Goal: Check status: Check status

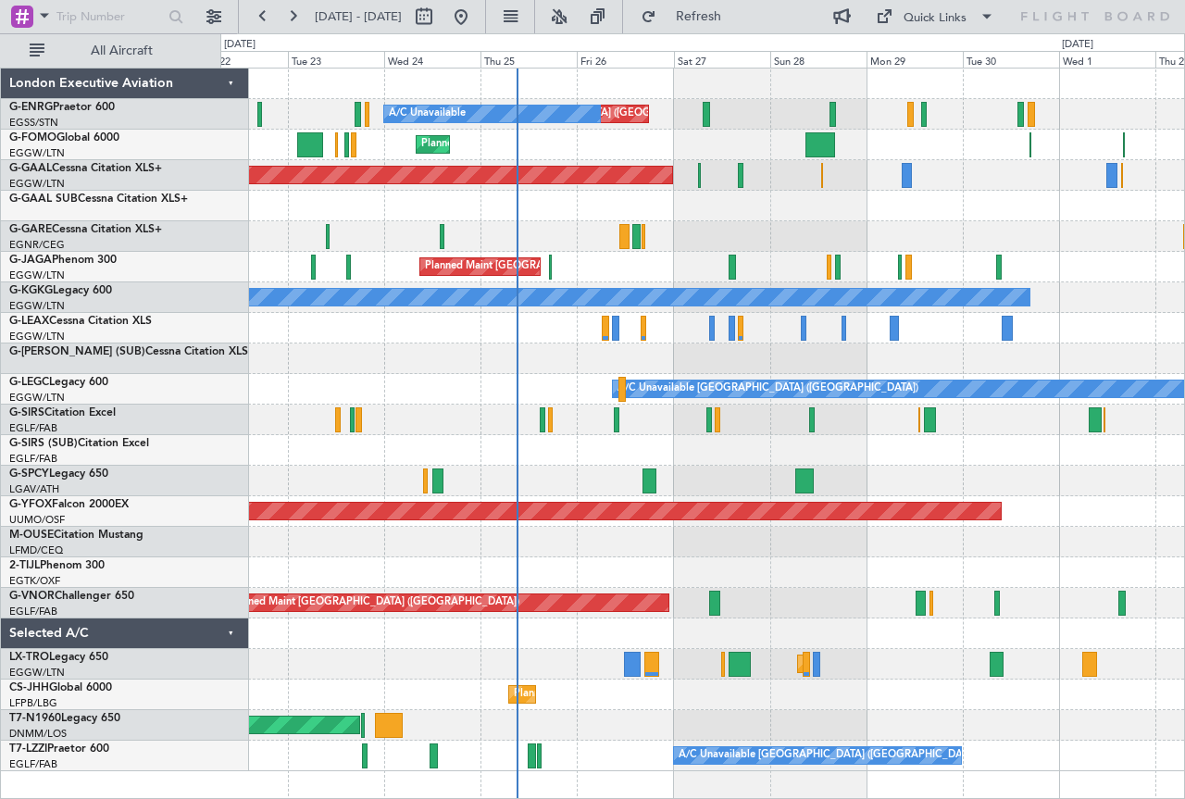
click at [640, 419] on div "Planned Maint [GEOGRAPHIC_DATA] ([GEOGRAPHIC_DATA])" at bounding box center [702, 420] width 964 height 31
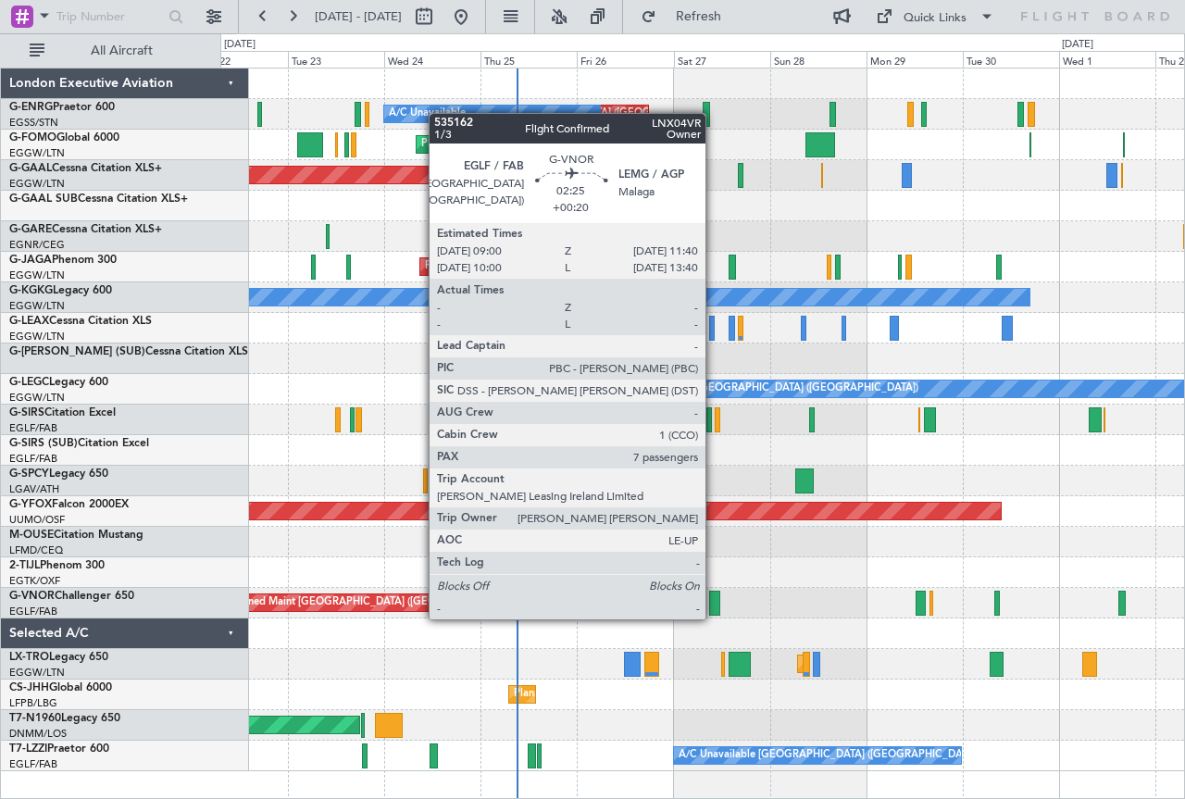
click at [714, 601] on div at bounding box center [714, 603] width 11 height 25
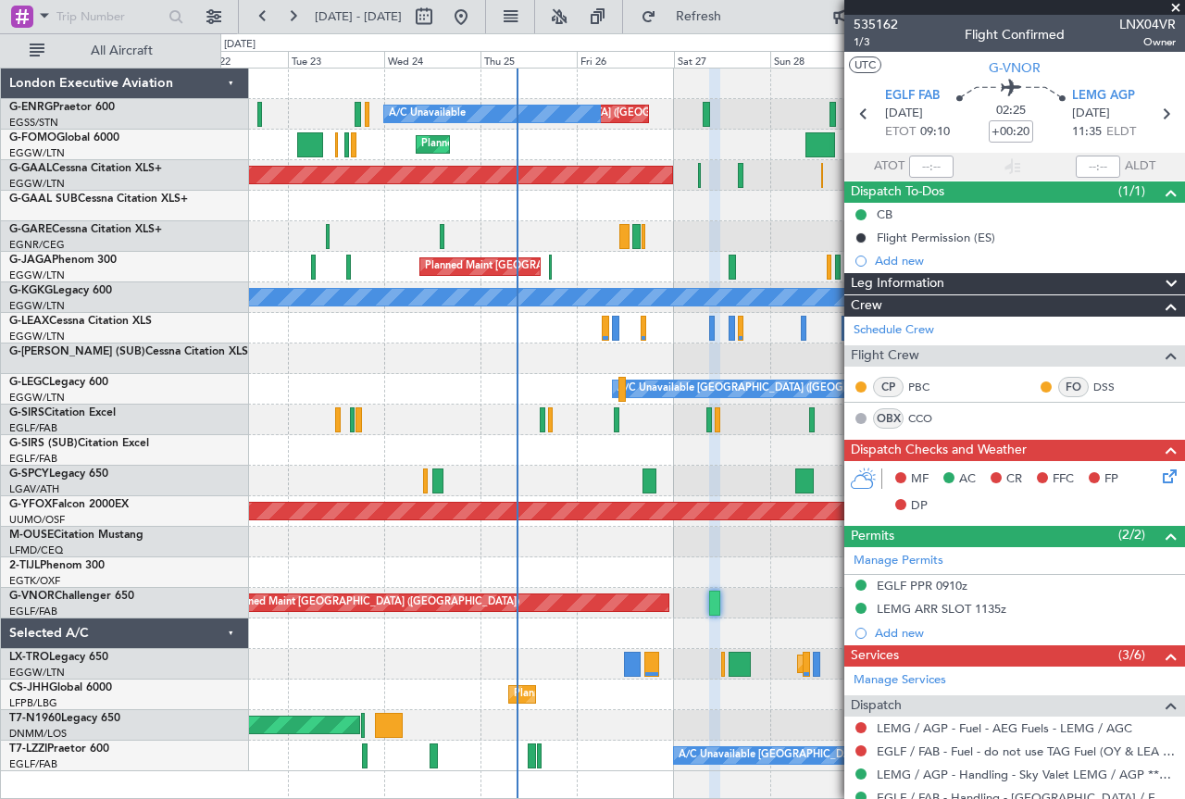
click at [561, 370] on div at bounding box center [702, 359] width 964 height 31
click at [1176, 7] on span at bounding box center [1176, 8] width 19 height 17
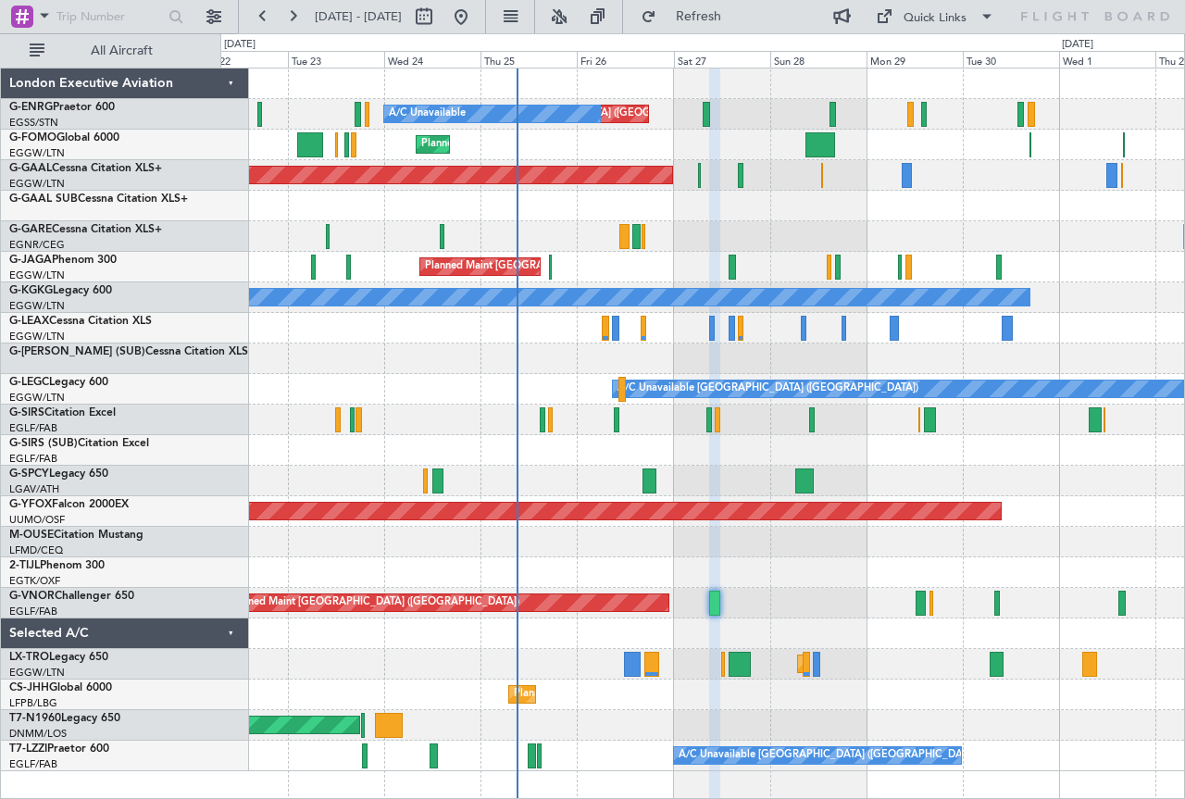
type input "0"
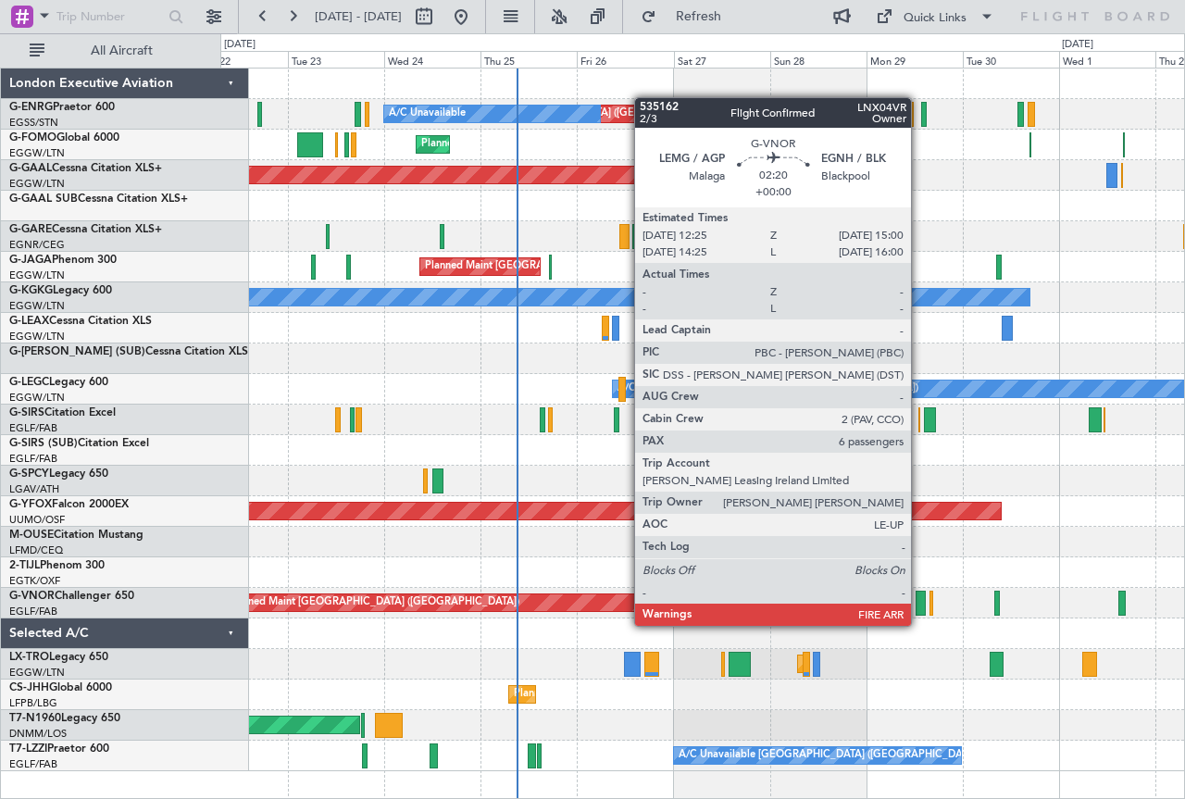
click at [920, 607] on div at bounding box center [921, 603] width 11 height 25
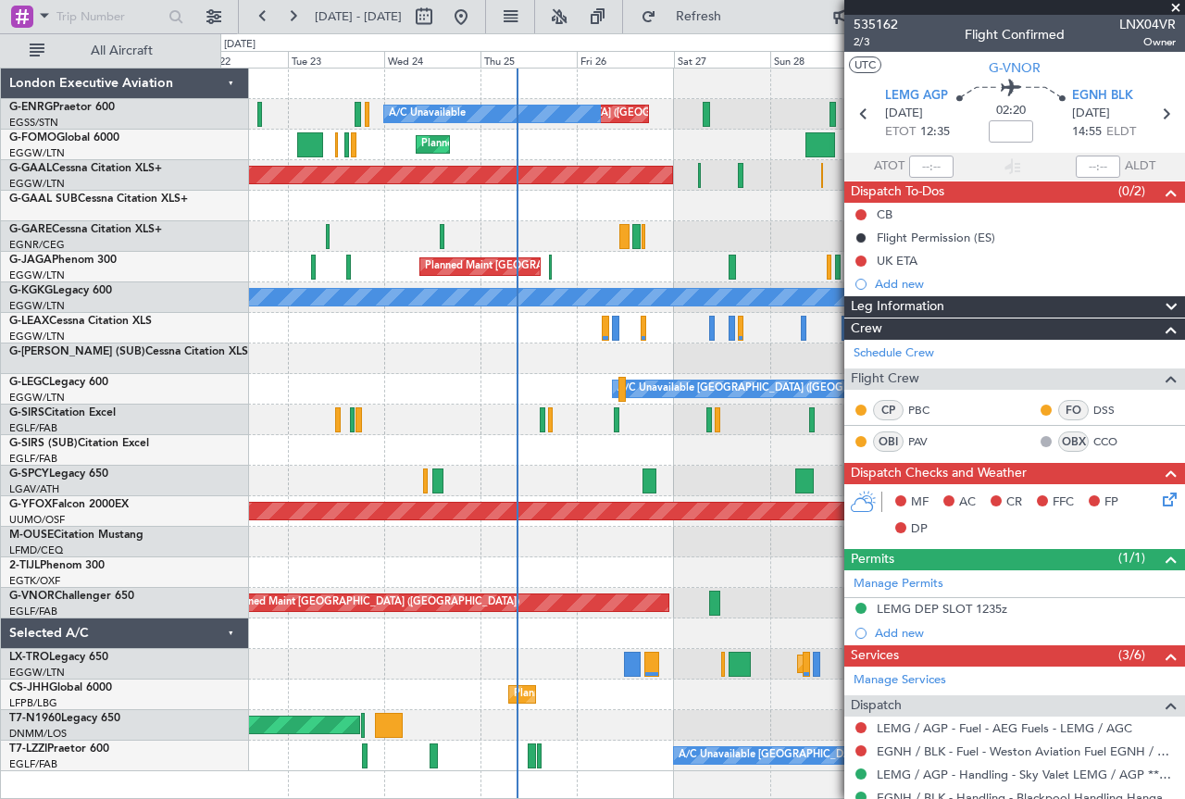
click at [1177, 6] on span at bounding box center [1176, 8] width 19 height 17
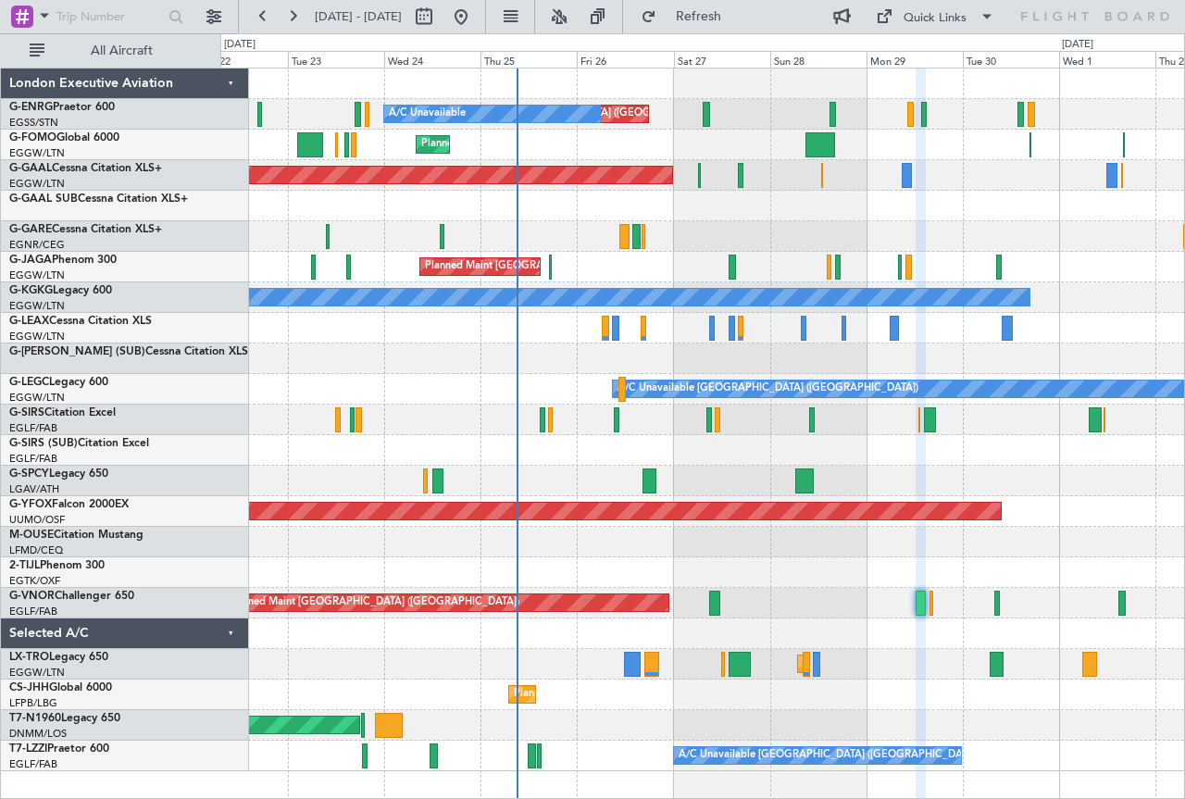
type input "0"
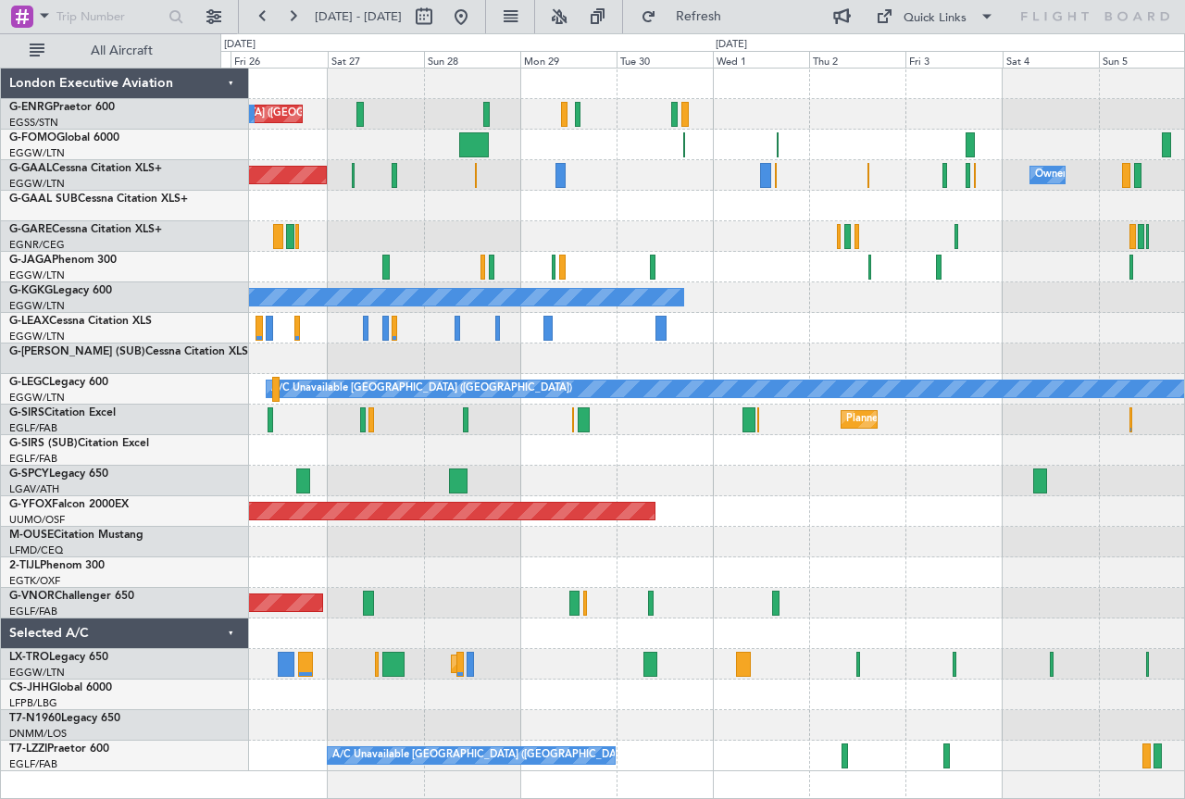
click at [694, 646] on div "Unplanned Maint [GEOGRAPHIC_DATA] ([GEOGRAPHIC_DATA]) A/C Unavailable Planned M…" at bounding box center [702, 420] width 964 height 703
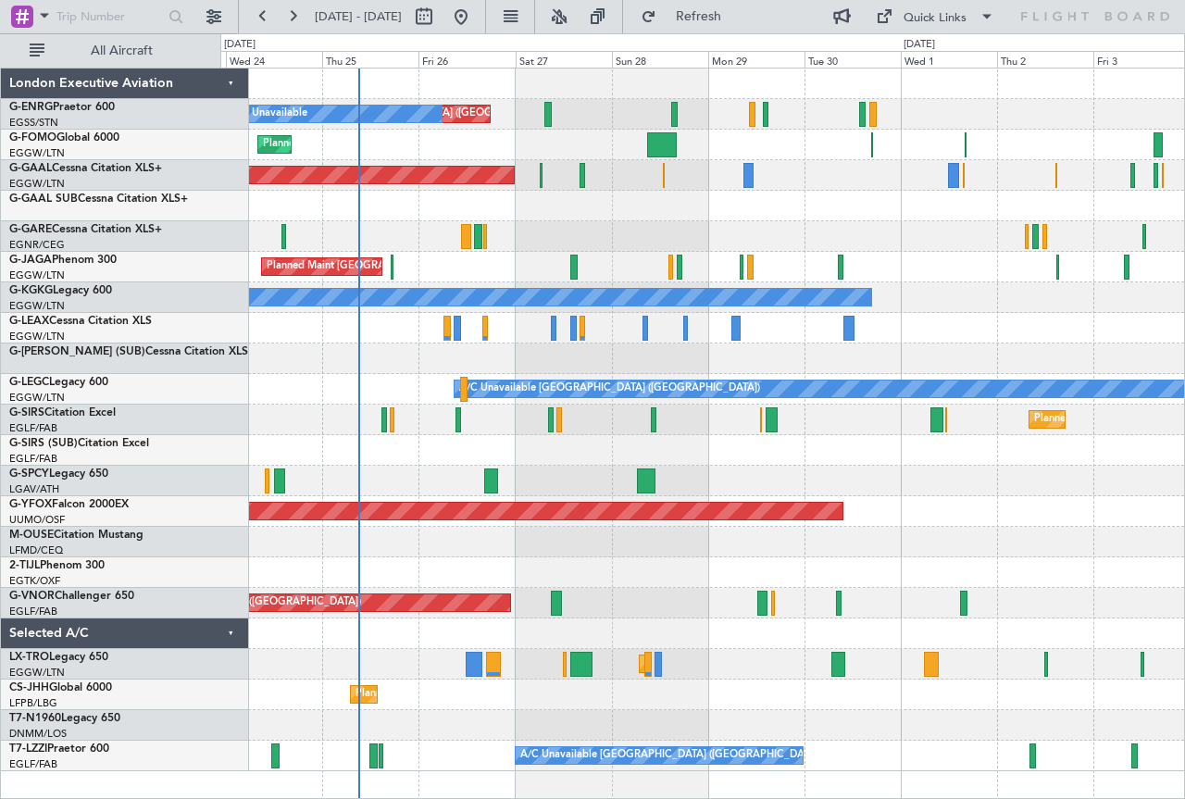
click at [963, 693] on div "Planned Maint [GEOGRAPHIC_DATA] ([GEOGRAPHIC_DATA])" at bounding box center [702, 695] width 964 height 31
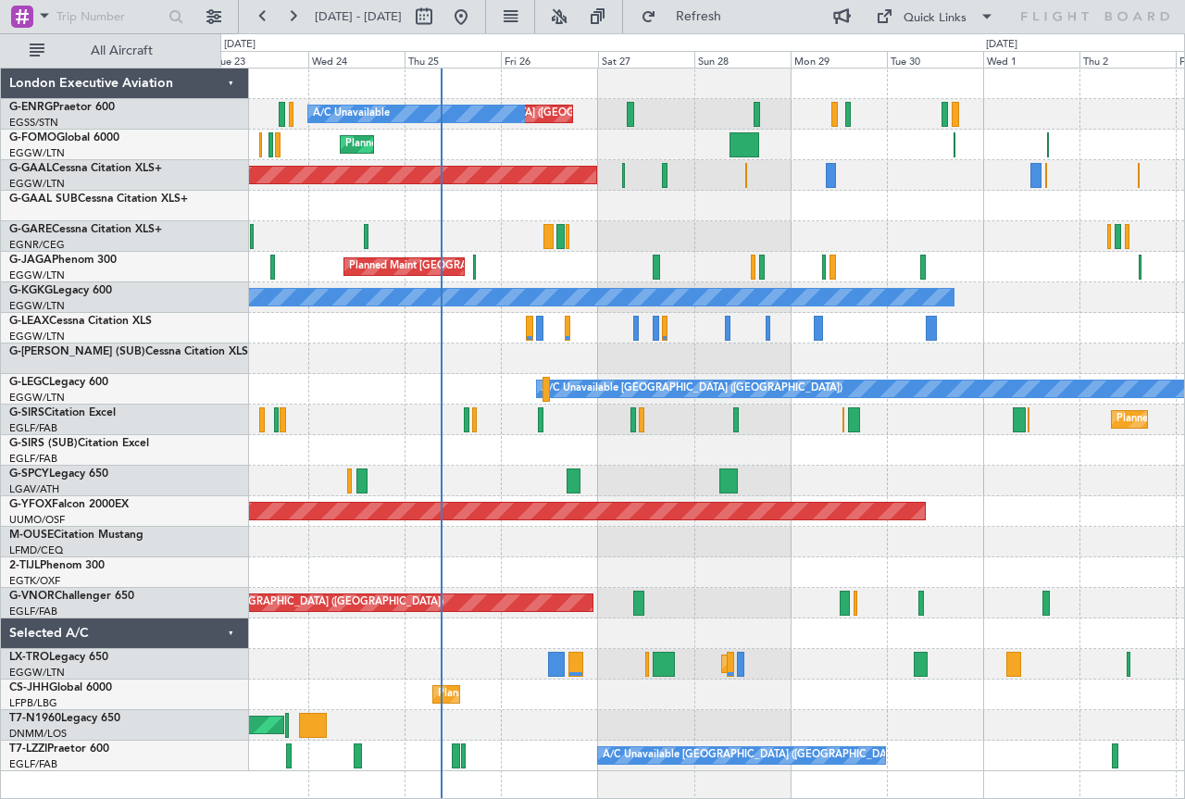
click at [649, 694] on div "Planned Maint [GEOGRAPHIC_DATA] ([GEOGRAPHIC_DATA])" at bounding box center [702, 695] width 964 height 31
